Goal: Information Seeking & Learning: Understand process/instructions

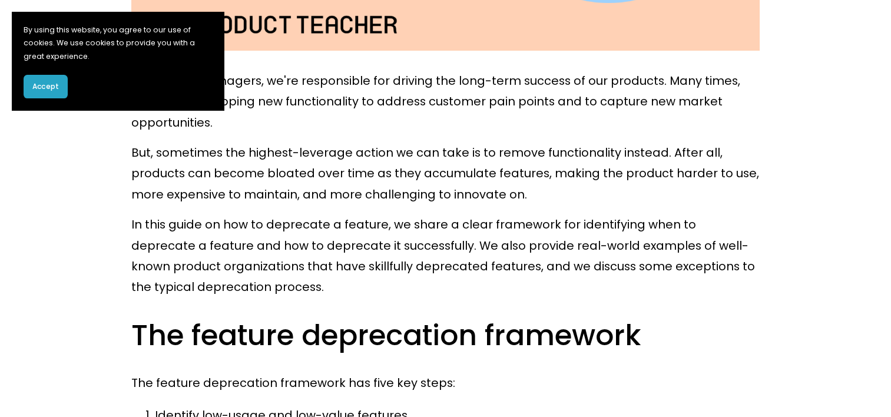
scroll to position [883, 0]
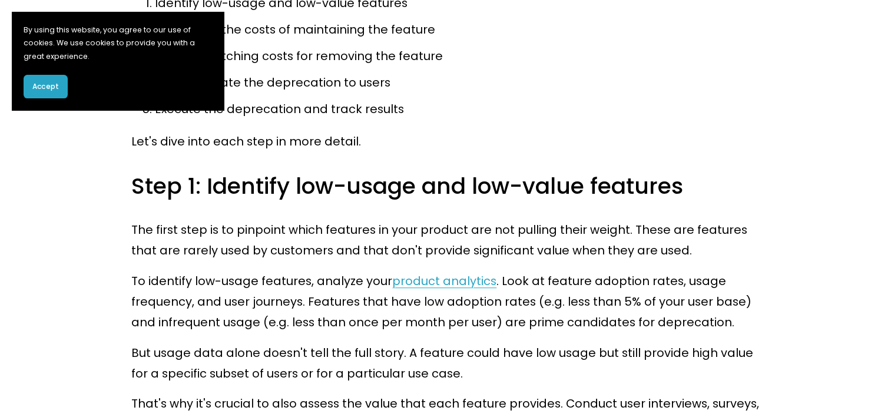
click at [60, 88] on button "Accept" at bounding box center [46, 87] width 44 height 24
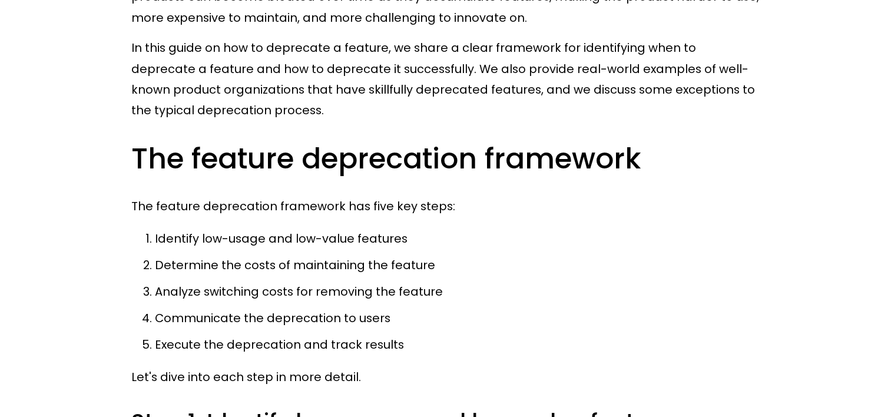
scroll to position [707, 0]
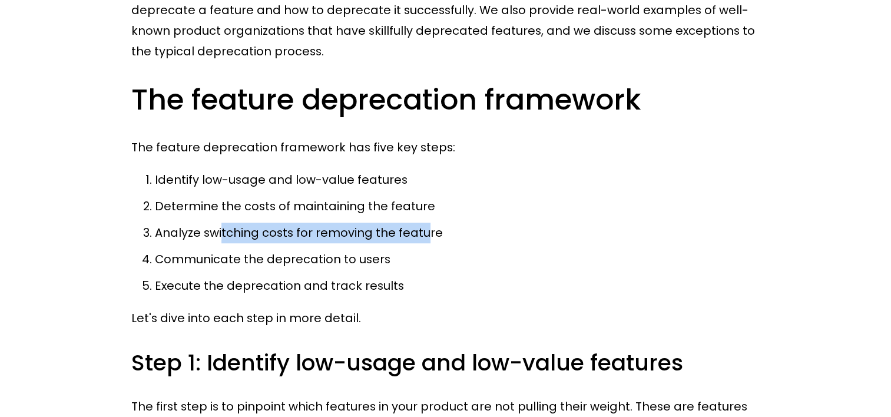
drag, startPoint x: 223, startPoint y: 230, endPoint x: 423, endPoint y: 236, distance: 200.3
click at [423, 236] on p "Analyze switching costs for removing the feature" at bounding box center [457, 233] width 605 height 21
click at [417, 237] on p "Analyze switching costs for removing the feature" at bounding box center [457, 233] width 605 height 21
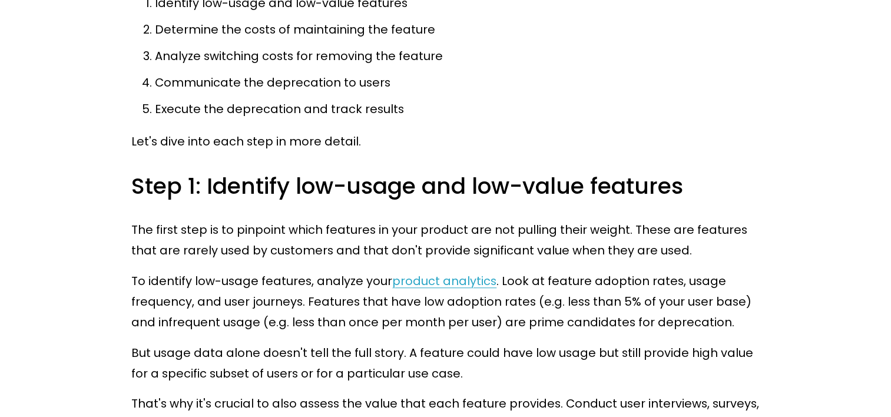
scroll to position [1001, 0]
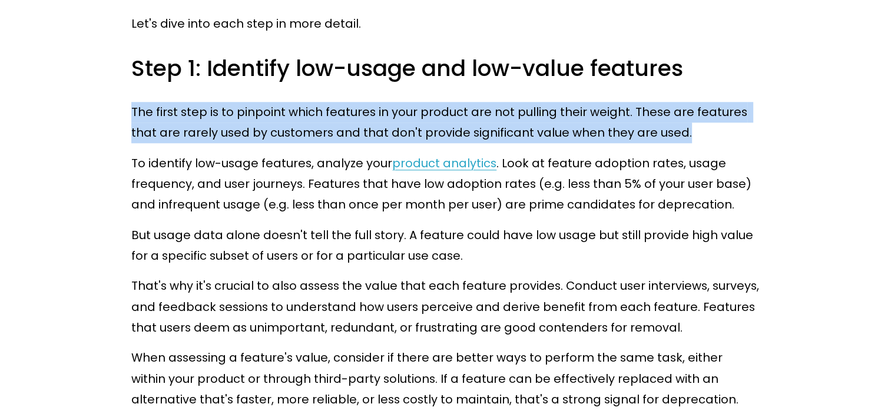
drag, startPoint x: 133, startPoint y: 112, endPoint x: 817, endPoint y: 135, distance: 685.3
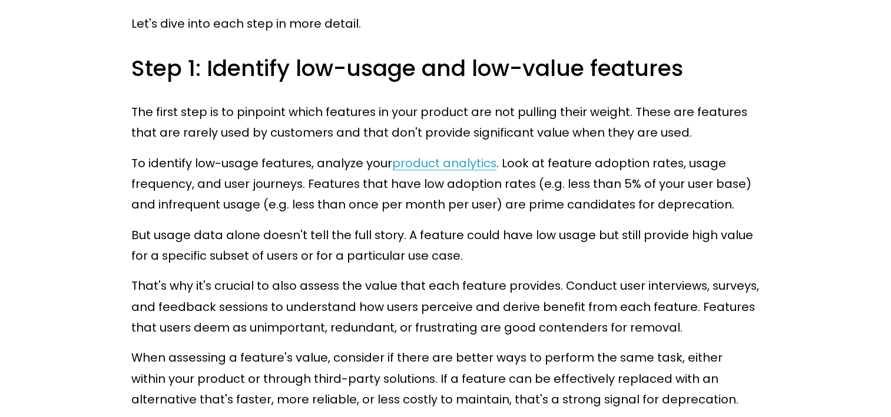
click at [261, 158] on p "To identify low-usage features, analyze your product analytics . Look at featur…" at bounding box center [445, 184] width 628 height 62
drag, startPoint x: 595, startPoint y: 183, endPoint x: 726, endPoint y: 177, distance: 130.3
click at [726, 177] on p "To identify low-usage features, analyze your product analytics . Look at featur…" at bounding box center [445, 184] width 628 height 62
click at [727, 178] on p "To identify low-usage features, analyze your product analytics . Look at featur…" at bounding box center [445, 184] width 628 height 62
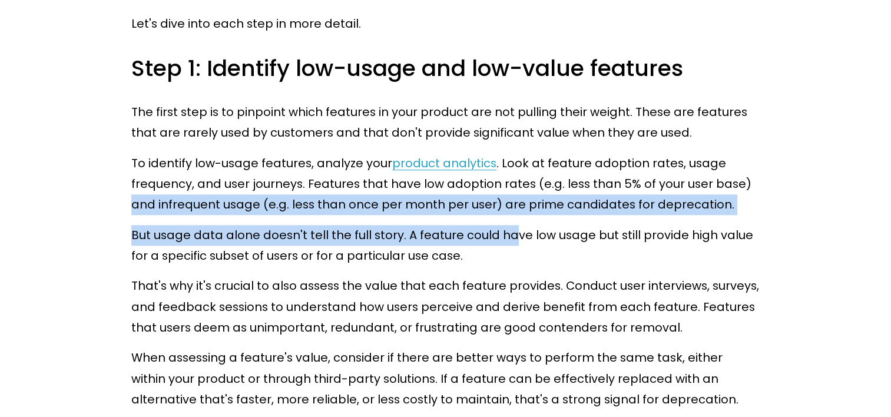
drag, startPoint x: 115, startPoint y: 208, endPoint x: 552, endPoint y: 223, distance: 437.8
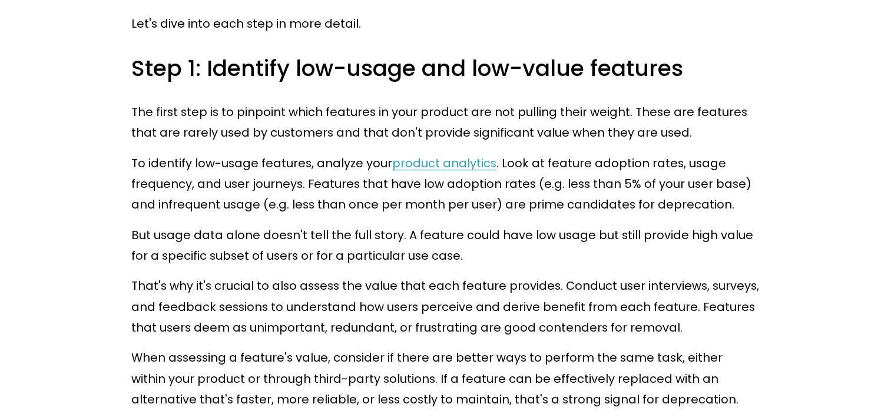
drag, startPoint x: 552, startPoint y: 223, endPoint x: 567, endPoint y: 220, distance: 15.1
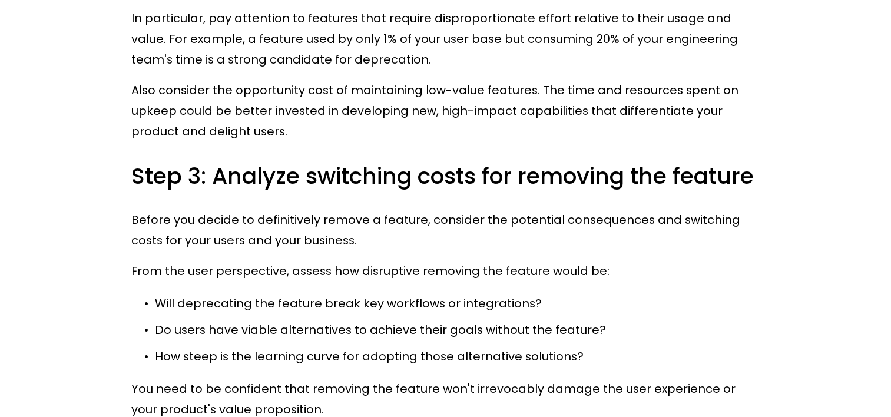
scroll to position [1767, 0]
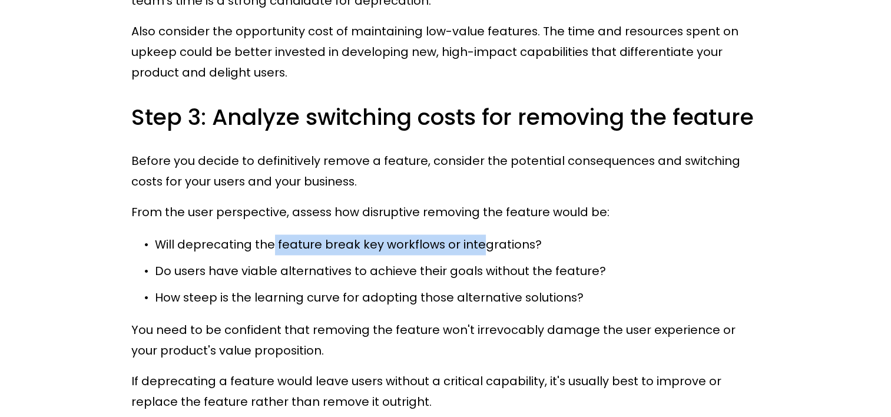
drag, startPoint x: 273, startPoint y: 255, endPoint x: 477, endPoint y: 264, distance: 204.6
click at [477, 255] on p "Will deprecating the feature break key workflows or integrations?" at bounding box center [457, 244] width 605 height 21
click at [449, 255] on p "Will deprecating the feature break key workflows or integrations?" at bounding box center [457, 244] width 605 height 21
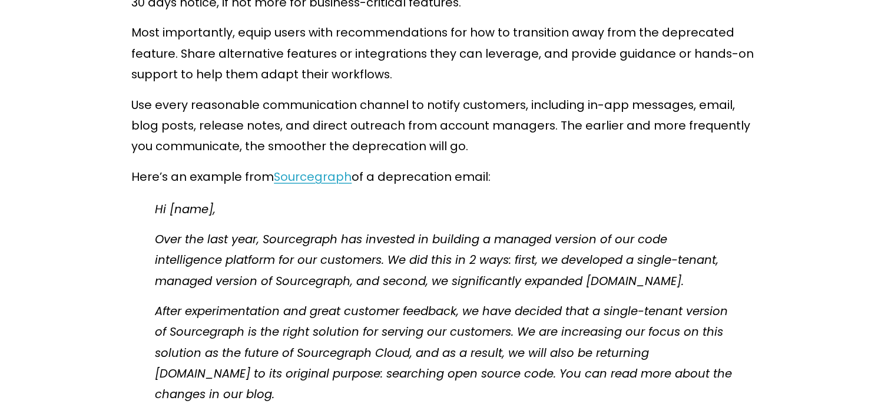
scroll to position [2591, 0]
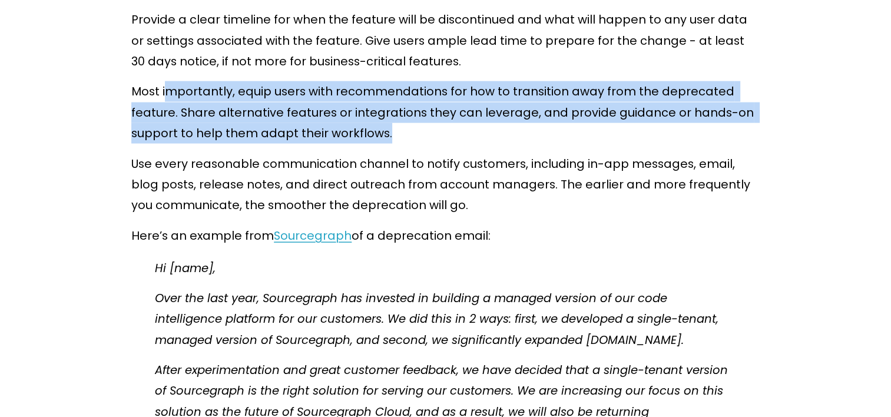
drag, startPoint x: 165, startPoint y: 91, endPoint x: 451, endPoint y: 151, distance: 292.0
click at [452, 144] on p "Most importantly, equip users with recommendations for how to transition away f…" at bounding box center [445, 112] width 628 height 62
click at [454, 144] on p "Most importantly, equip users with recommendations for how to transition away f…" at bounding box center [445, 112] width 628 height 62
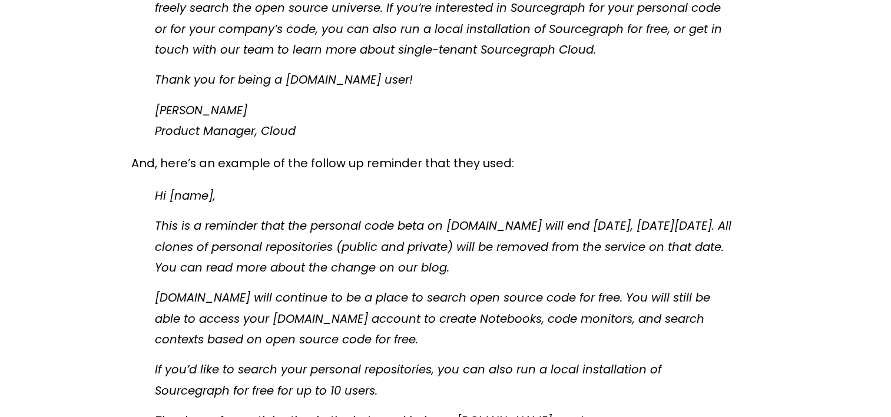
scroll to position [3592, 0]
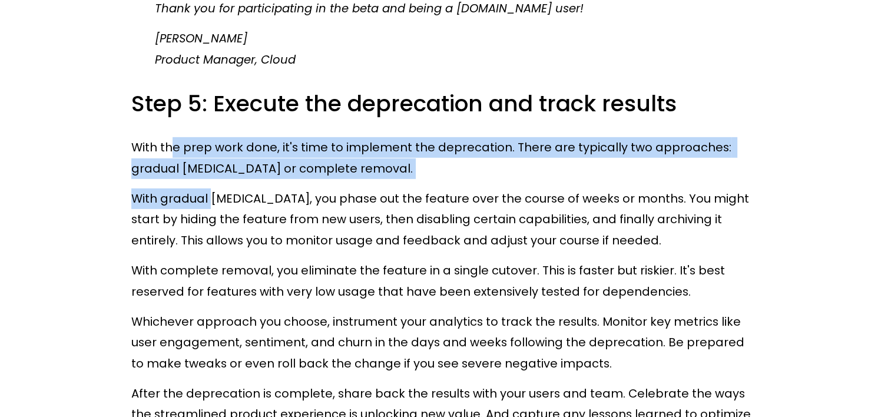
drag, startPoint x: 170, startPoint y: 164, endPoint x: 212, endPoint y: 203, distance: 57.1
click at [211, 206] on p "With gradual [MEDICAL_DATA], you phase out the feature over the course of weeks…" at bounding box center [445, 219] width 628 height 62
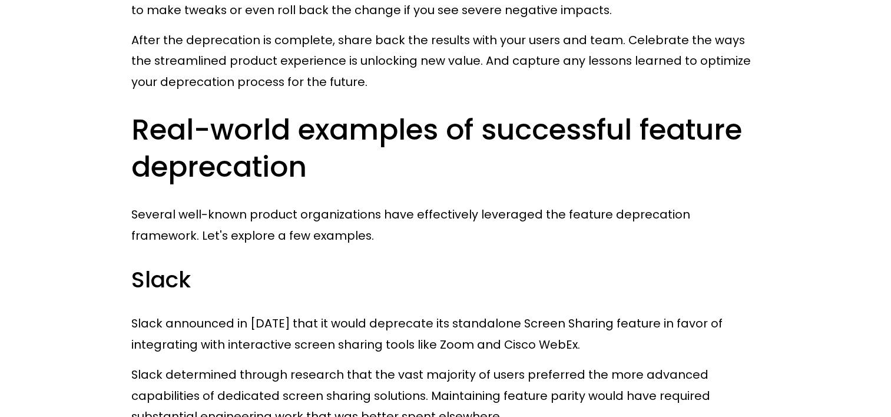
scroll to position [4063, 0]
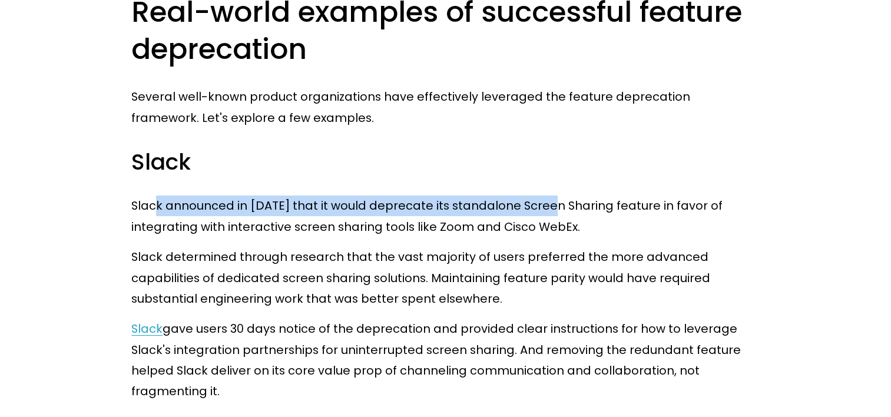
drag, startPoint x: 154, startPoint y: 221, endPoint x: 546, endPoint y: 228, distance: 392.9
click at [546, 228] on p "Slack announced in [DATE] that it would deprecate its standalone Screen Sharing…" at bounding box center [445, 217] width 628 height 42
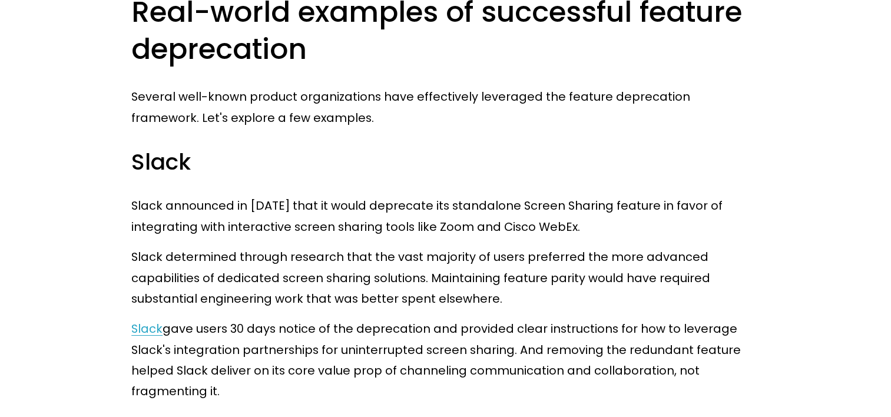
drag, startPoint x: 546, startPoint y: 228, endPoint x: 589, endPoint y: 216, distance: 44.3
click at [589, 216] on p "Slack announced in [DATE] that it would deprecate its standalone Screen Sharing…" at bounding box center [445, 217] width 628 height 42
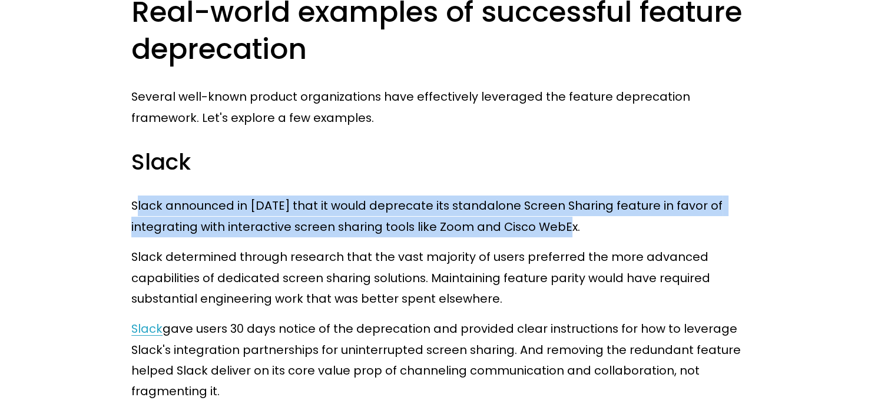
drag, startPoint x: 137, startPoint y: 221, endPoint x: 653, endPoint y: 241, distance: 516.3
click at [653, 237] on p "Slack announced in [DATE] that it would deprecate its standalone Screen Sharing…" at bounding box center [445, 217] width 628 height 42
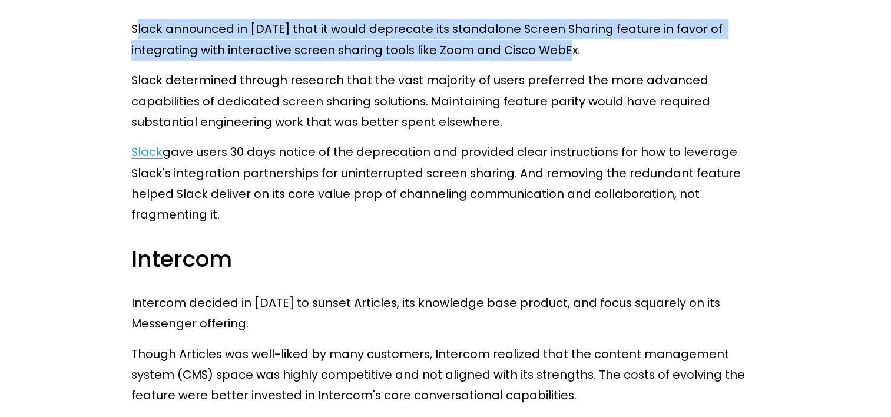
scroll to position [3887, 0]
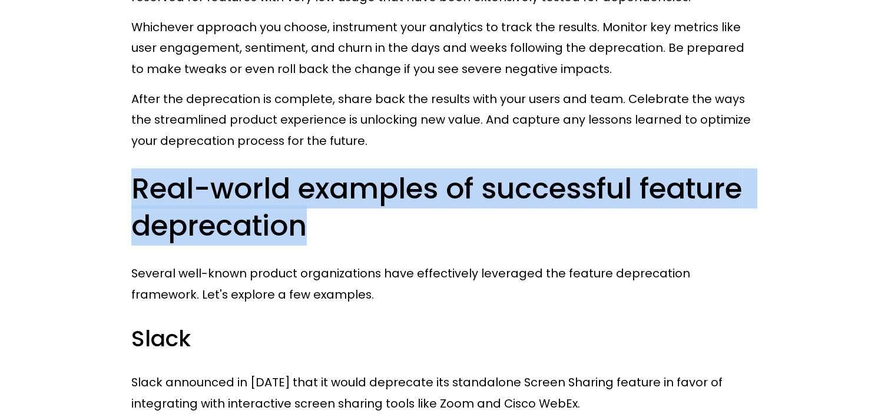
drag, startPoint x: 325, startPoint y: 233, endPoint x: 133, endPoint y: 193, distance: 196.8
click at [133, 193] on h2 "Real-world examples of successful feature deprecation" at bounding box center [445, 207] width 628 height 75
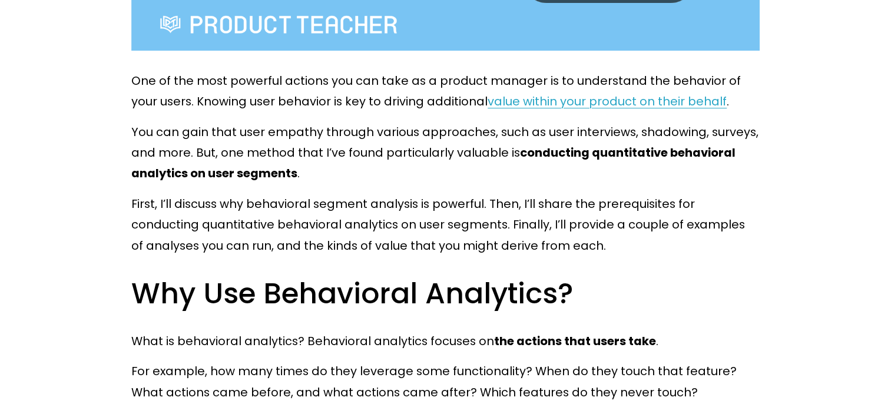
scroll to position [883, 0]
